Goal: Task Accomplishment & Management: Use online tool/utility

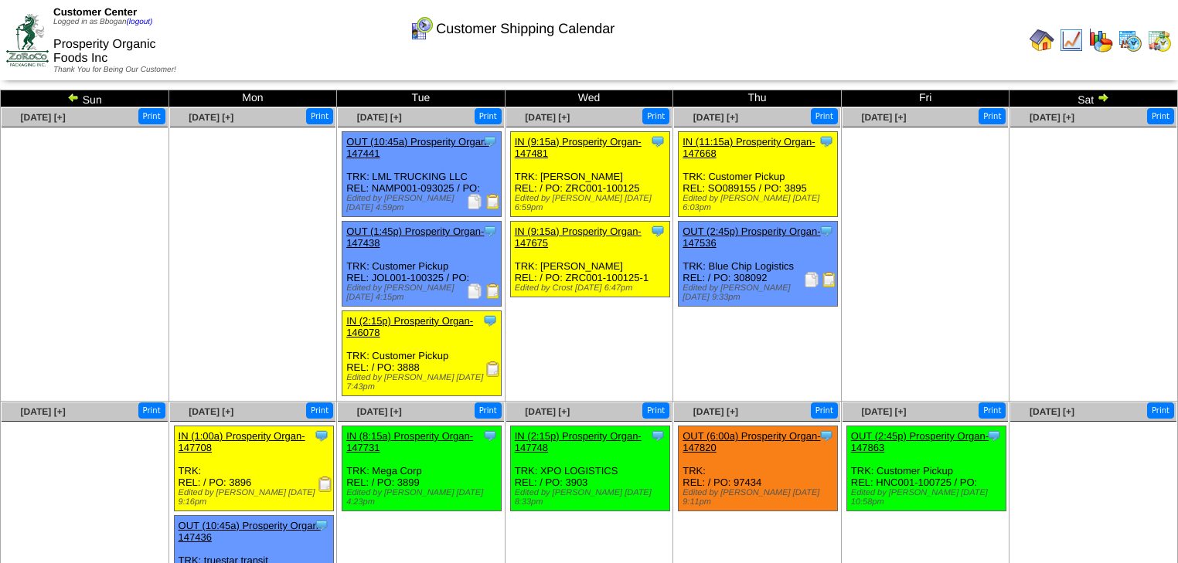
scroll to position [46, 0]
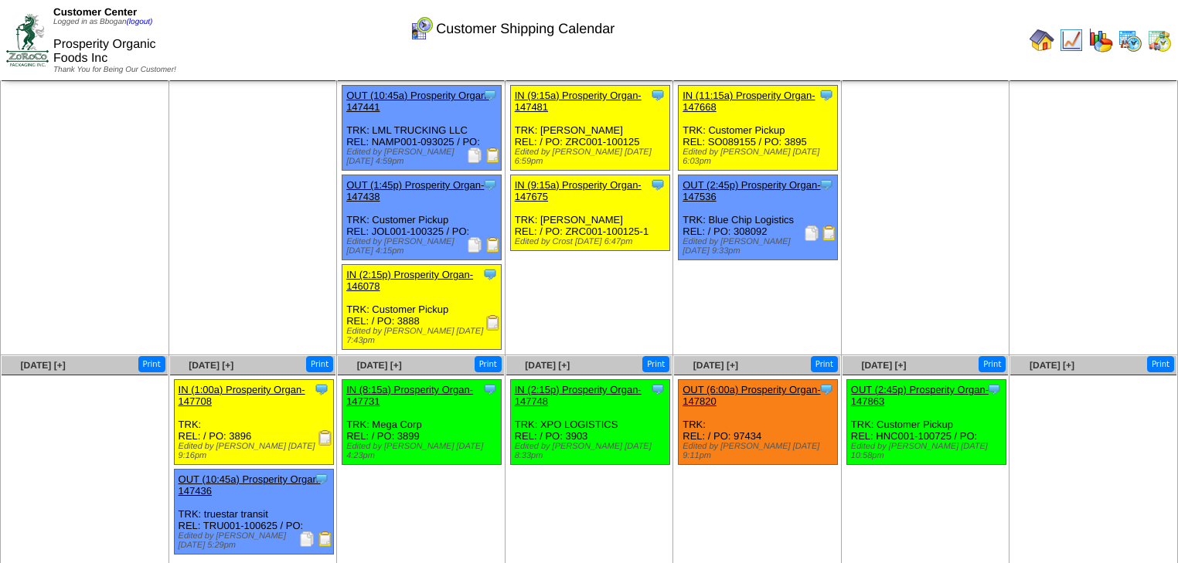
click at [1047, 36] on img at bounding box center [1041, 40] width 25 height 25
click at [1128, 45] on img at bounding box center [1129, 40] width 25 height 25
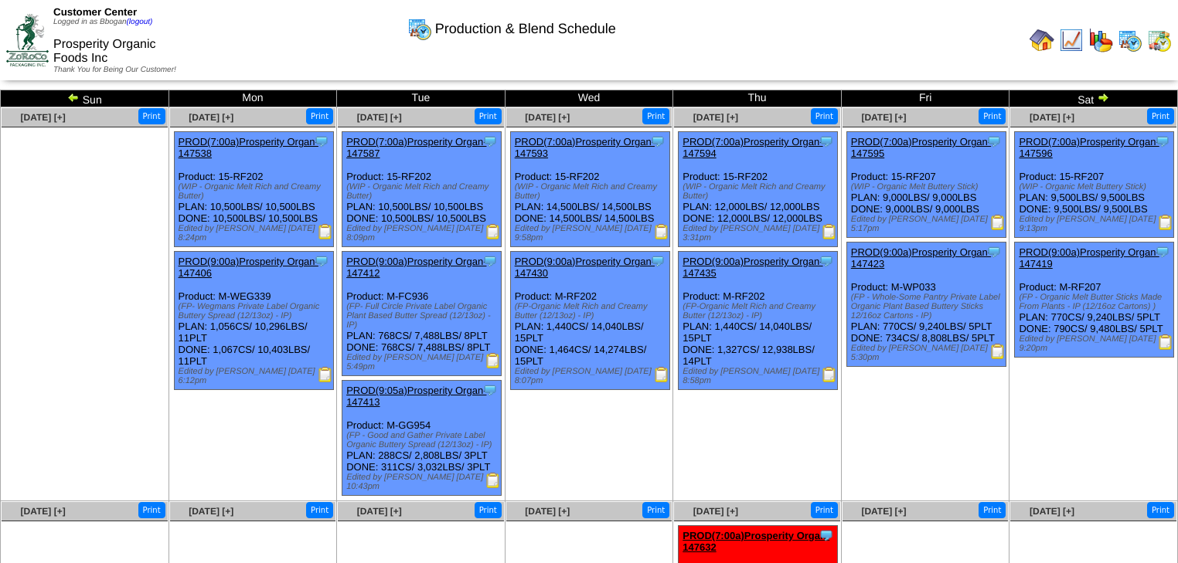
click at [660, 374] on img at bounding box center [661, 374] width 15 height 15
click at [1001, 349] on img at bounding box center [997, 351] width 15 height 15
